Goal: Find specific page/section: Find specific page/section

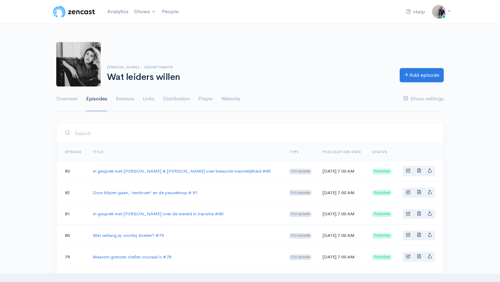
click at [264, 136] on input "search" at bounding box center [254, 133] width 361 height 14
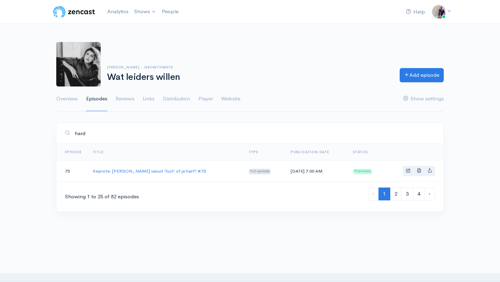
type input "hard"
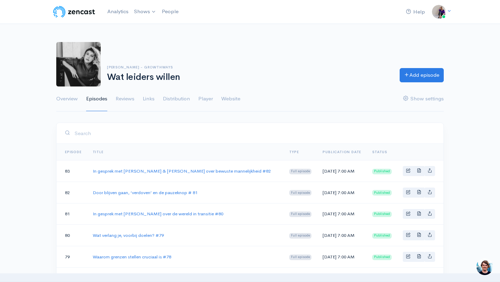
click at [180, 137] on input "search" at bounding box center [254, 133] width 361 height 14
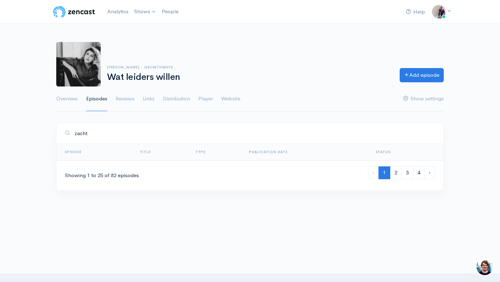
type input "zacht"
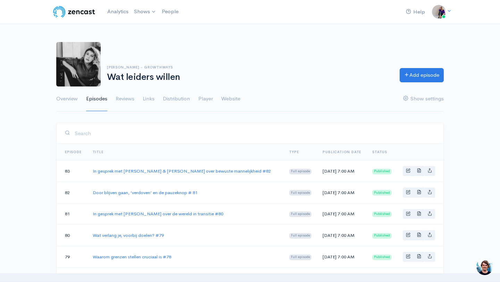
click at [169, 127] on input "search" at bounding box center [254, 133] width 361 height 14
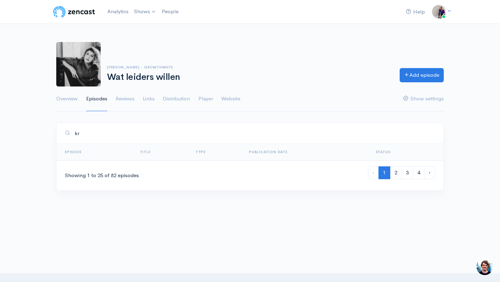
type input "k"
